Goal: Task Accomplishment & Management: Manage account settings

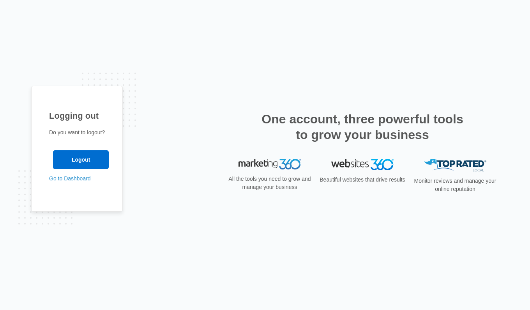
click at [67, 160] on input "Logout" at bounding box center [81, 159] width 56 height 19
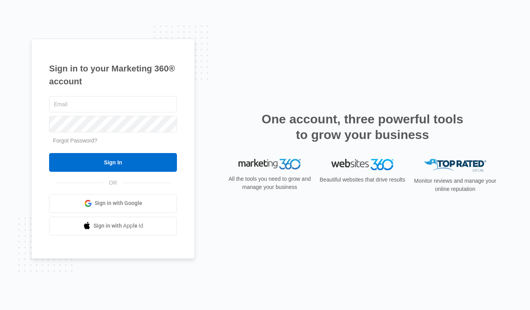
type input "ellyscottagecakery@gmail.com"
click at [77, 165] on input "Sign In" at bounding box center [113, 162] width 128 height 19
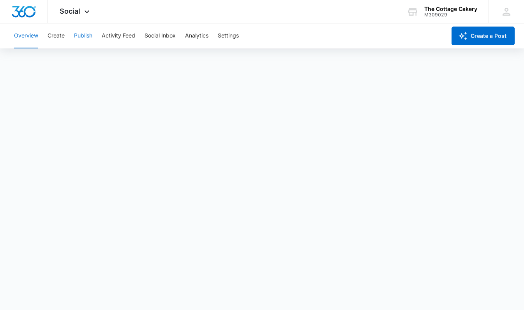
click at [85, 39] on button "Publish" at bounding box center [83, 35] width 18 height 25
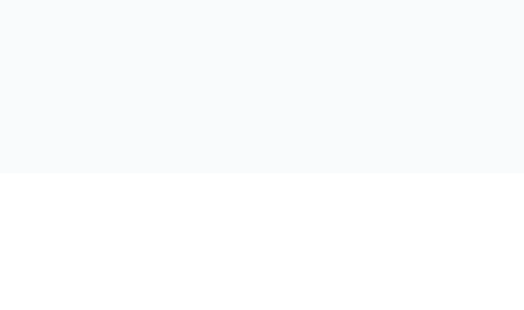
scroll to position [5, 0]
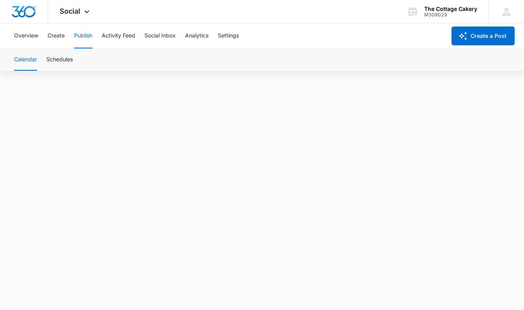
click at [76, 12] on span "Social" at bounding box center [70, 11] width 21 height 8
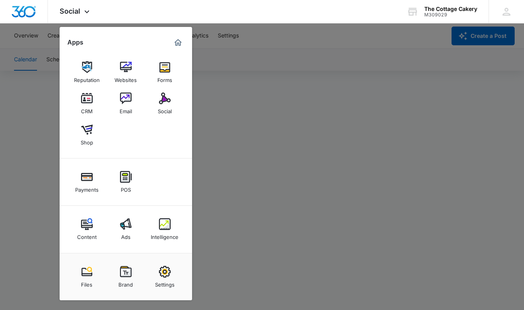
click at [78, 138] on link "Shop" at bounding box center [87, 135] width 30 height 30
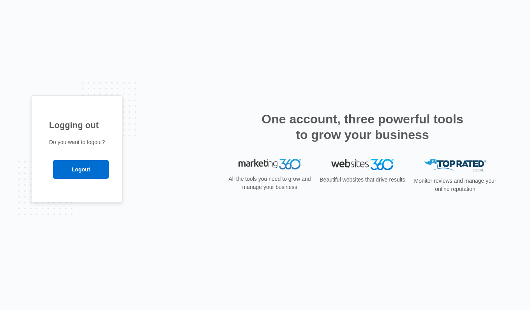
click at [73, 175] on input "Logout" at bounding box center [81, 169] width 56 height 19
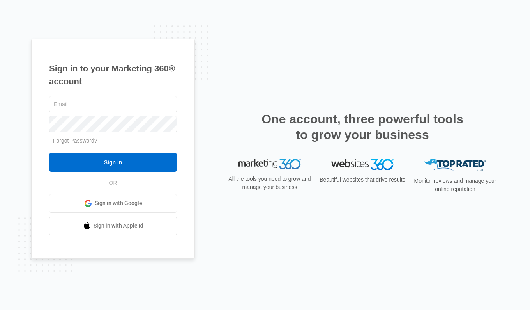
type input "ellyscottagecakery@gmail.com"
click at [68, 160] on input "Sign In" at bounding box center [113, 162] width 128 height 19
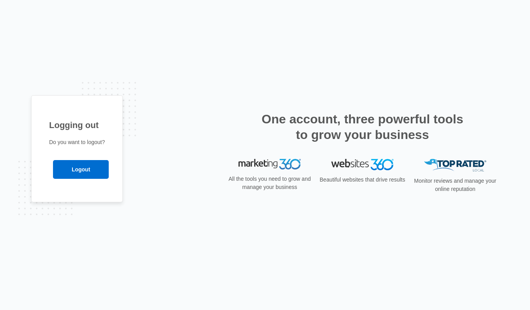
click at [86, 171] on input "Logout" at bounding box center [81, 169] width 56 height 19
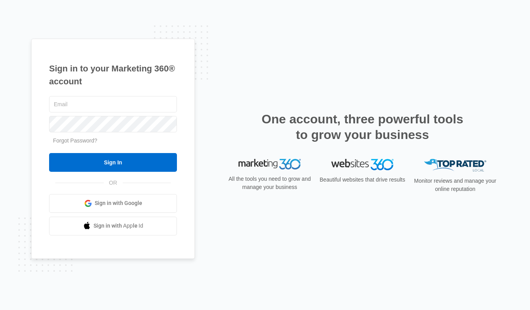
type input "[EMAIL_ADDRESS][DOMAIN_NAME]"
click at [127, 166] on input "Sign In" at bounding box center [113, 162] width 128 height 19
